Goal: Task Accomplishment & Management: Use online tool/utility

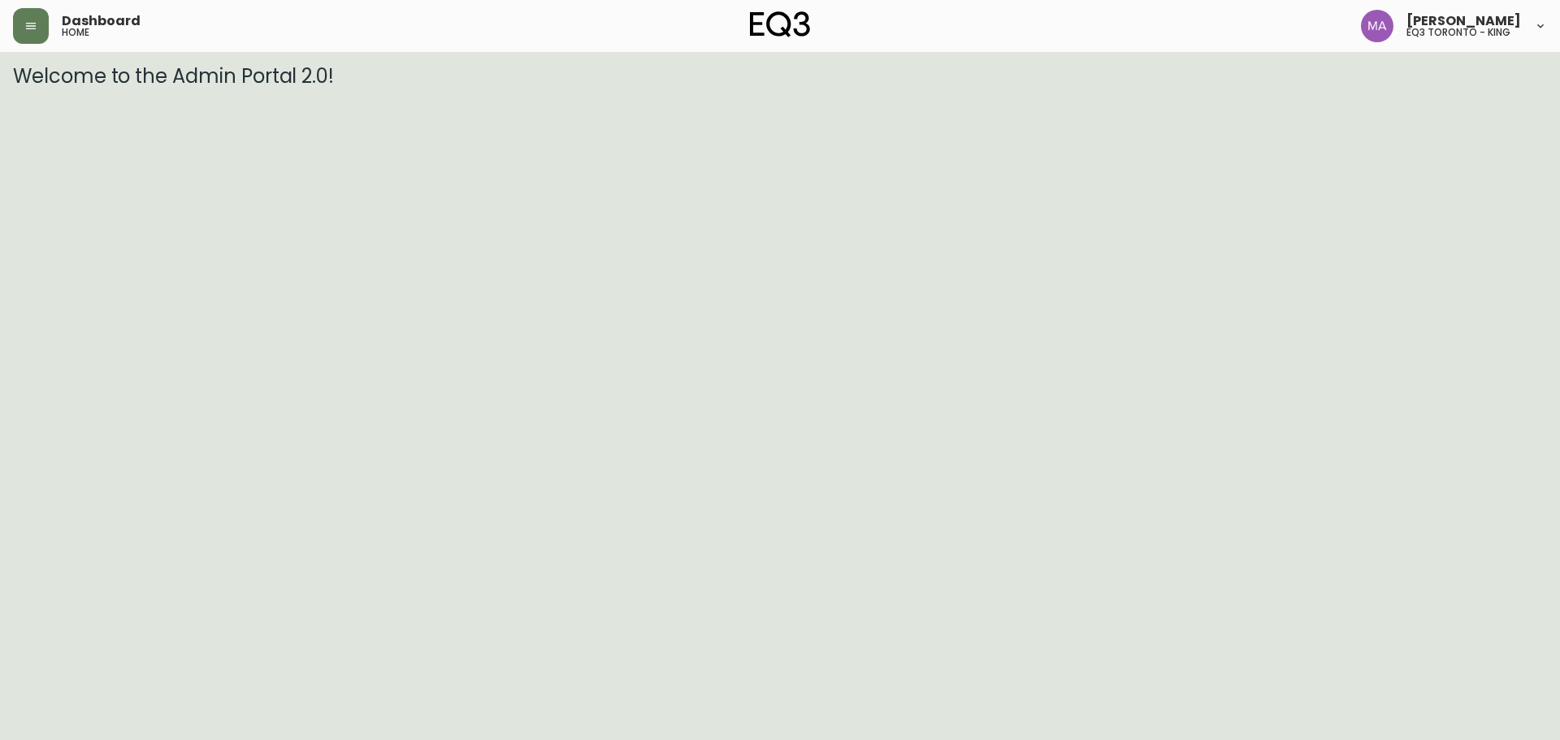
click at [6, 28] on header "Dashboard home [PERSON_NAME] eq3 [GEOGRAPHIC_DATA] - king" at bounding box center [780, 26] width 1560 height 52
click at [37, 27] on icon "button" at bounding box center [30, 25] width 13 height 13
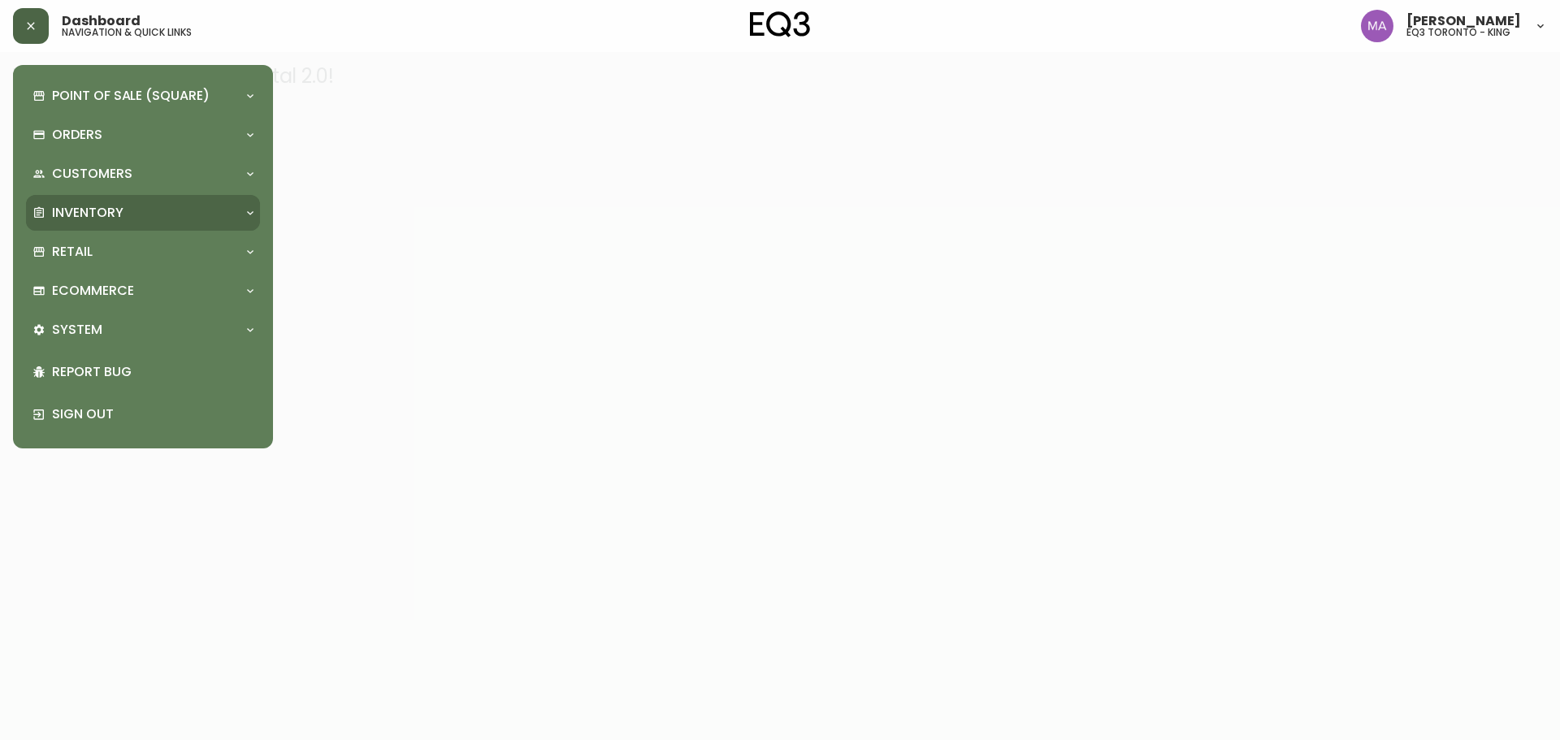
click at [161, 215] on div "Inventory" at bounding box center [134, 213] width 205 height 18
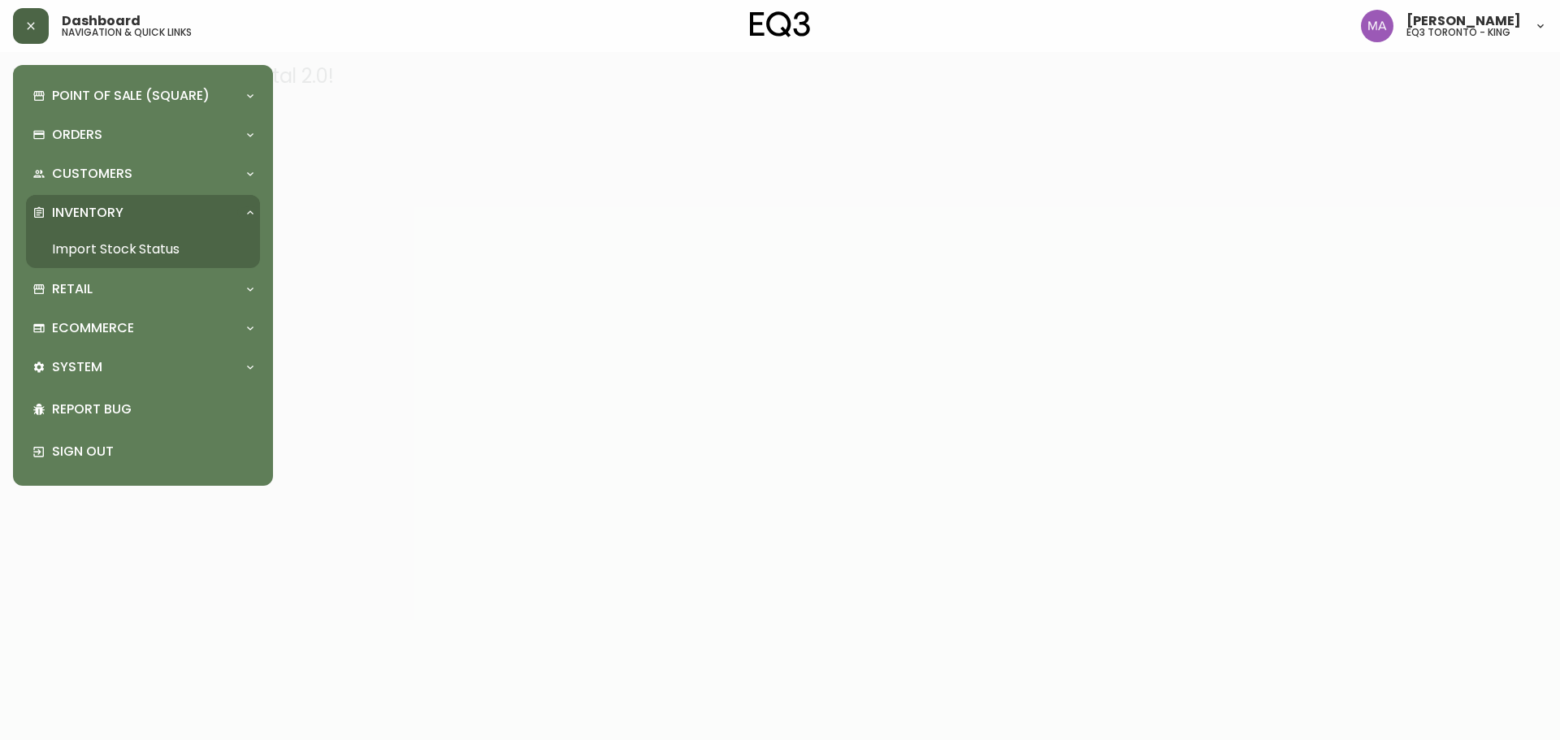
click at [187, 245] on link "Import Stock Status" at bounding box center [143, 249] width 234 height 37
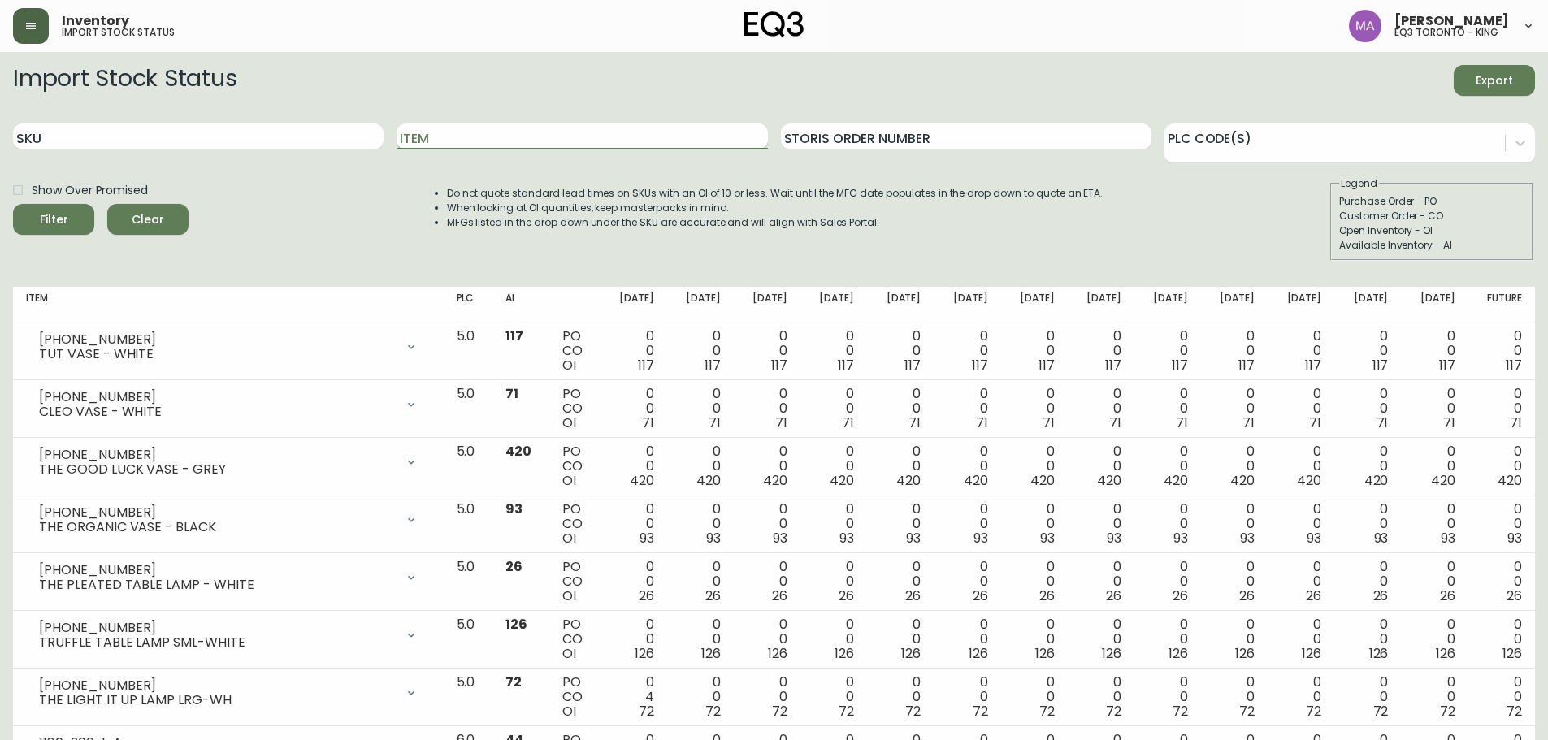
click at [548, 128] on input "Item" at bounding box center [581, 136] width 370 height 26
type input "BOLA"
click at [13, 204] on button "Filter" at bounding box center [53, 219] width 81 height 31
